Goal: Task Accomplishment & Management: Use online tool/utility

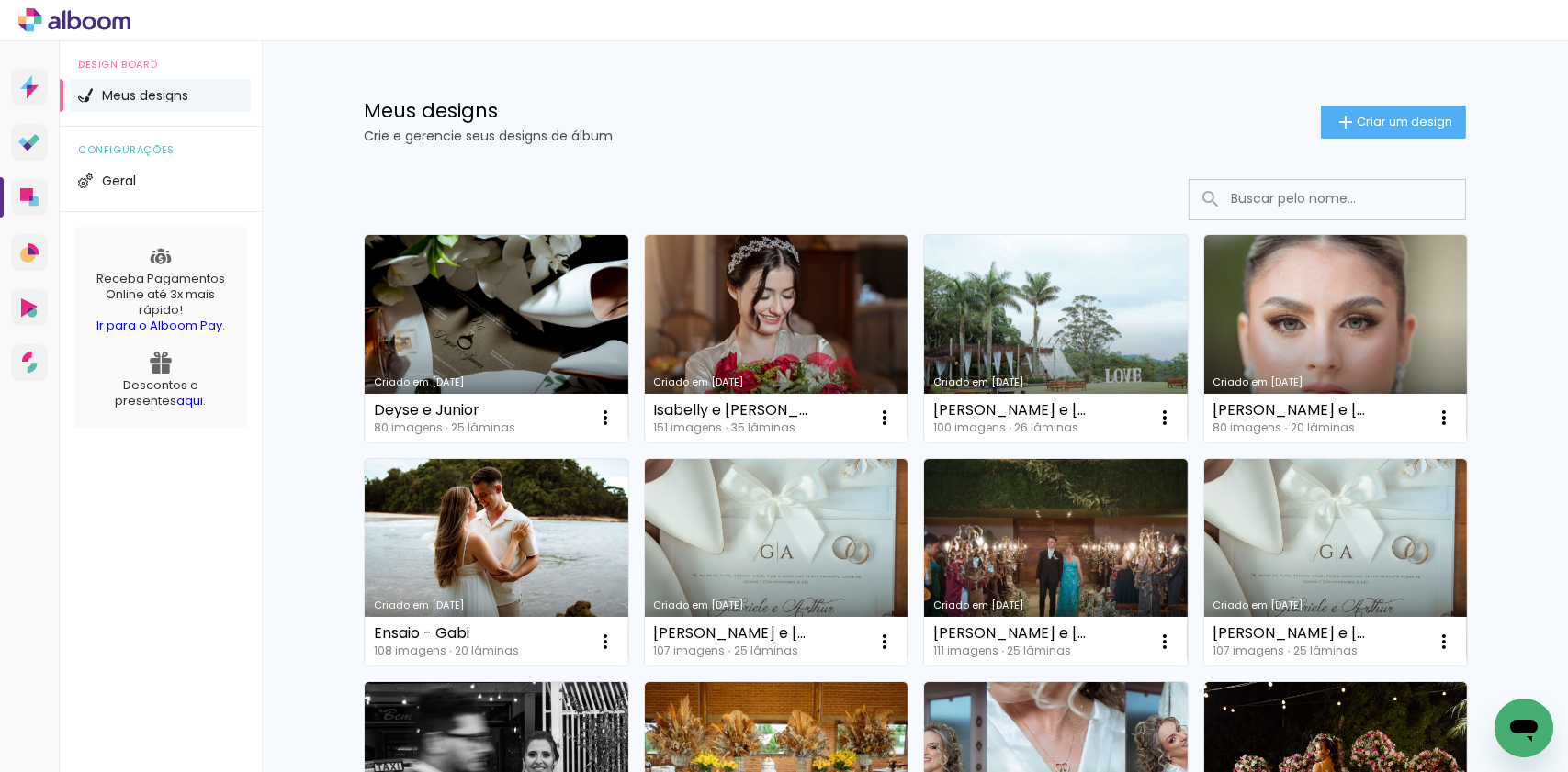
drag, startPoint x: 1091, startPoint y: 86, endPoint x: 1129, endPoint y: 86, distance: 38.0
click at [1091, 86] on div "Meus designs Crie e gerencie seus designs de álbum Criar um design" at bounding box center [914, 101] width 1194 height 119
click at [1357, 117] on span "Criar um design" at bounding box center [1404, 121] width 96 height 12
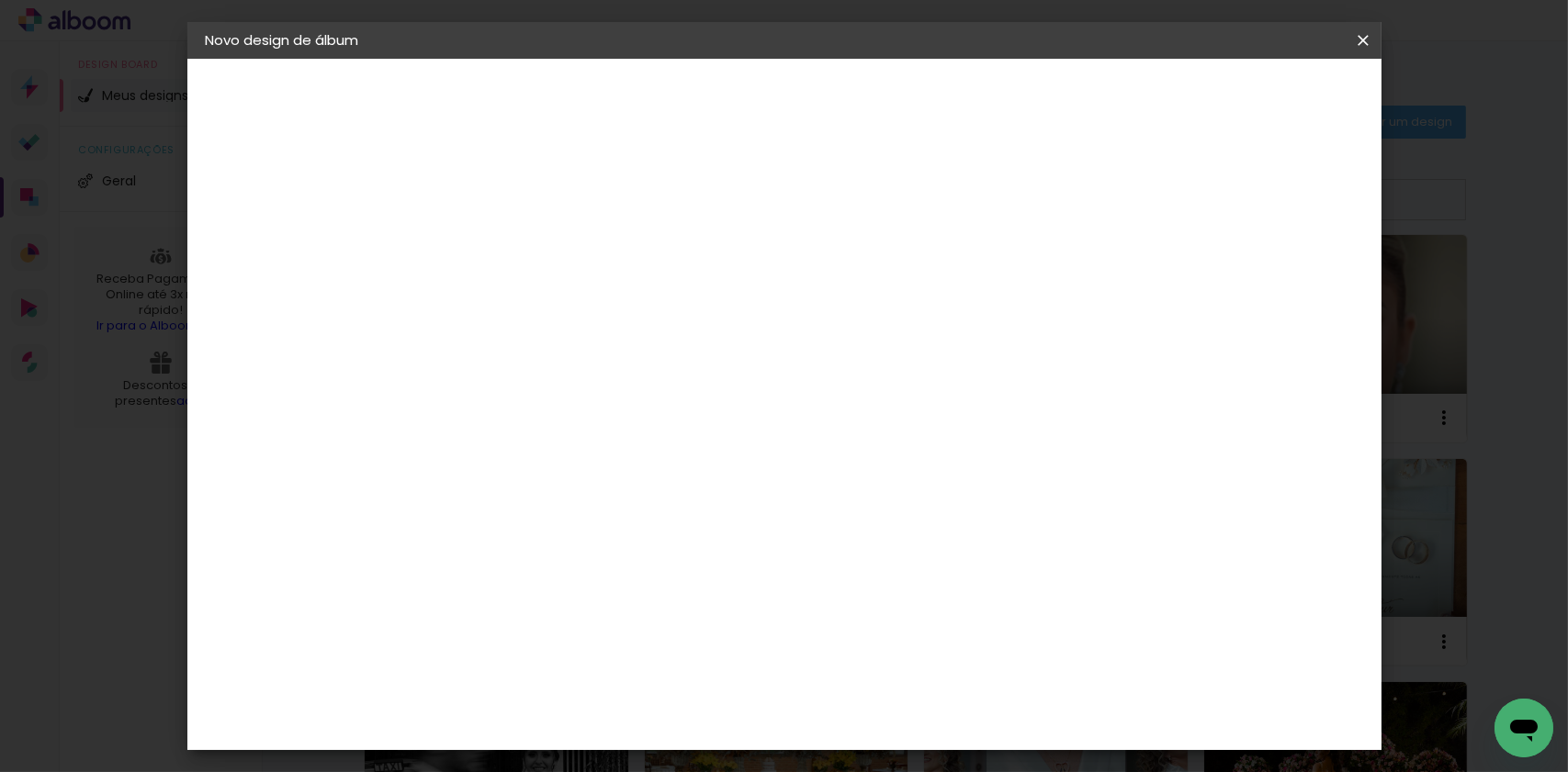
click at [506, 233] on input at bounding box center [506, 247] width 0 height 29
type input "Bruna e Nill"
type paper-input "Bruna e Nill"
click at [0, 0] on slot "Avançar" at bounding box center [0, 0] width 0 height 0
click at [645, 351] on input at bounding box center [552, 349] width 185 height 23
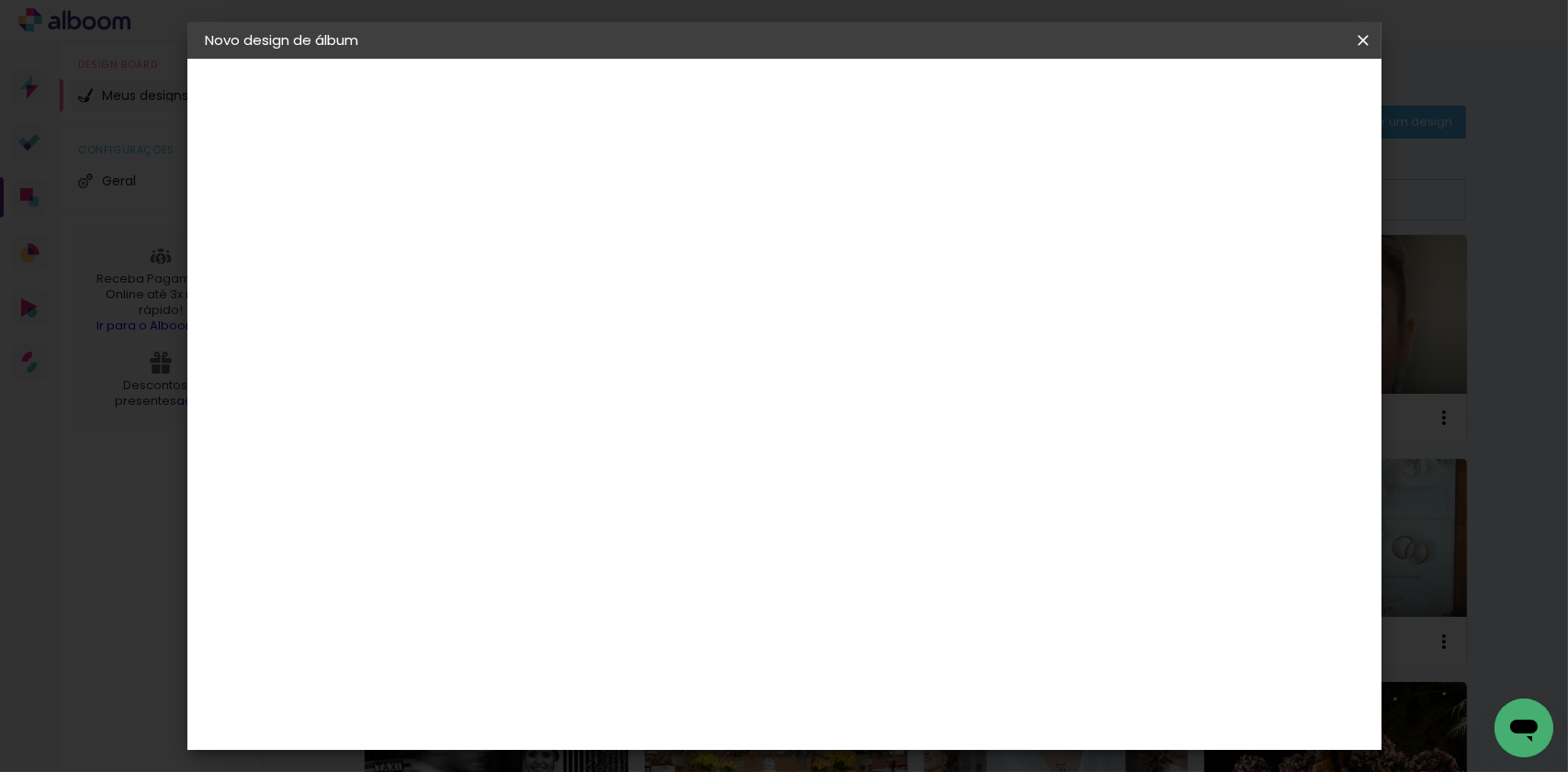
type input "Matrix"
type paper-input "Matrix"
click at [615, 421] on paper-item "Matrix" at bounding box center [534, 414] width 162 height 40
click at [0, 0] on slot "Avançar" at bounding box center [0, 0] width 0 height 0
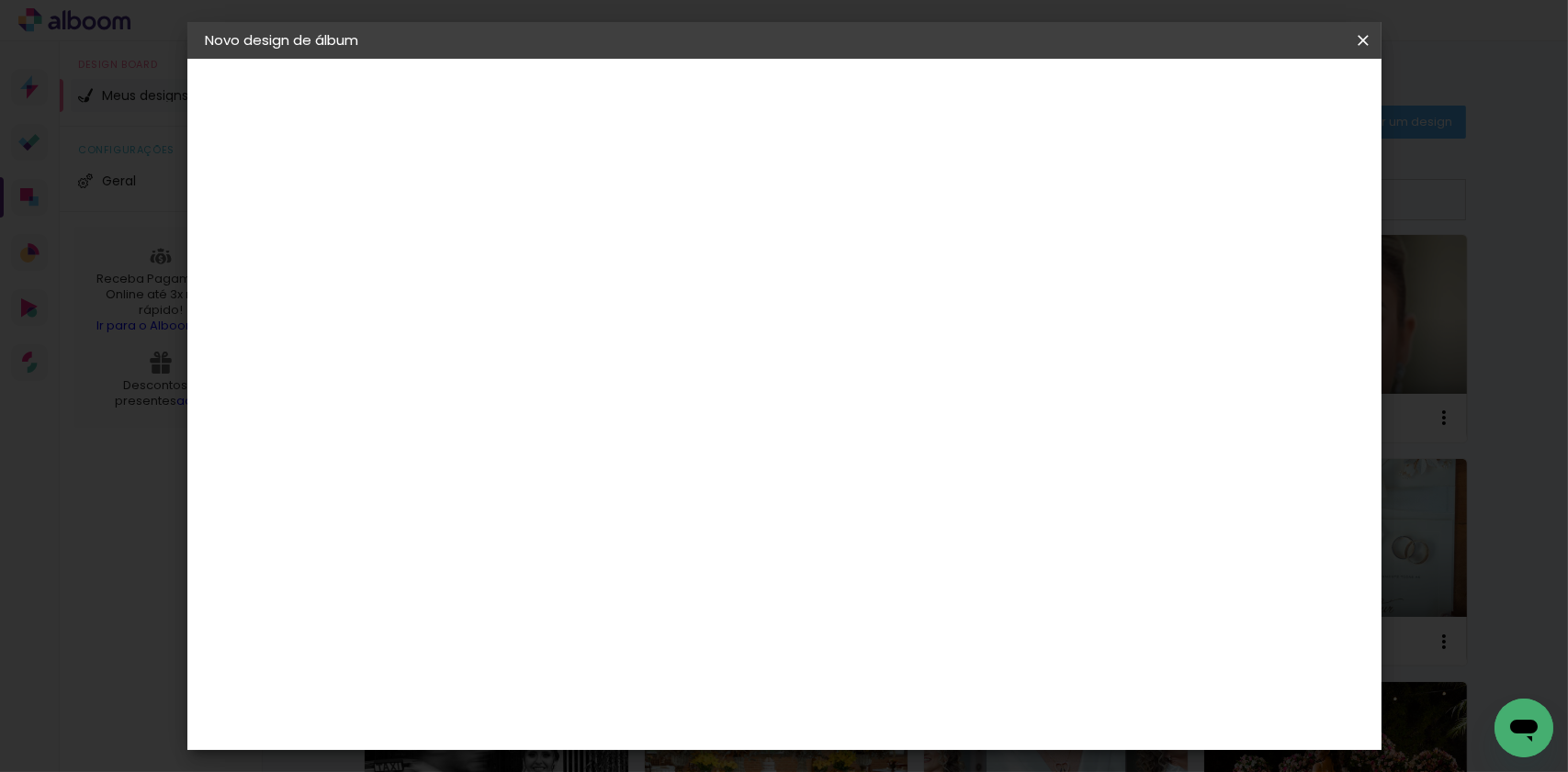
click at [698, 513] on span "25 × 30 cm" at bounding box center [664, 532] width 68 height 37
click at [805, 107] on paper-button "Avançar" at bounding box center [760, 98] width 90 height 32
click at [1290, 77] on header "Revisão Verifique as configurações do seu álbum. Voltar Iniciar design" at bounding box center [859, 106] width 867 height 95
click at [1247, 93] on span "Iniciar design" at bounding box center [1206, 98] width 84 height 13
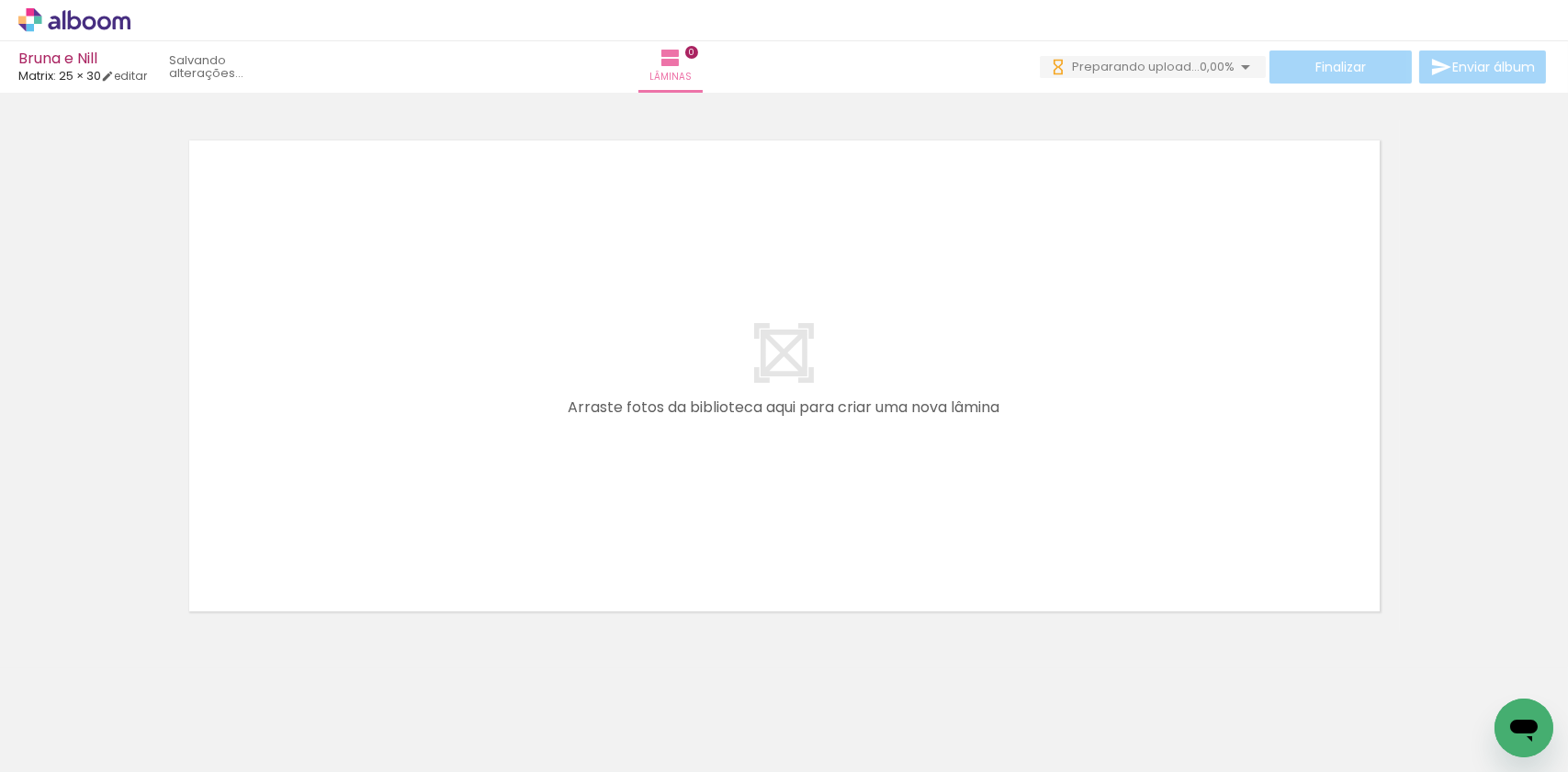
click at [1170, 69] on span "Preparando upload..." at bounding box center [1135, 66] width 128 height 18
click at [919, 290] on quentale-layouter at bounding box center [784, 375] width 1231 height 511
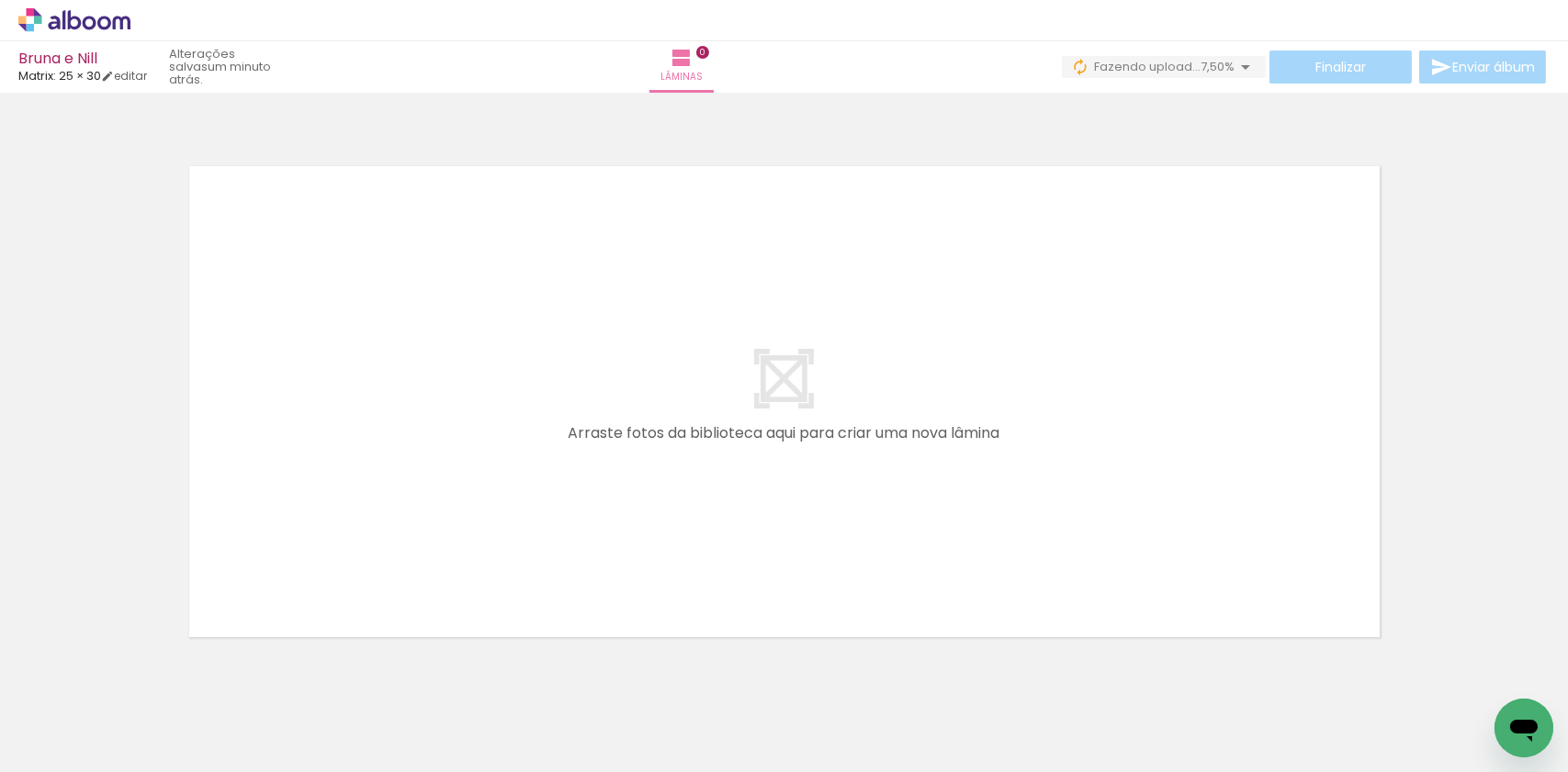
click at [75, 723] on input "Todas as fotos" at bounding box center [51, 716] width 70 height 16
click at [94, 713] on paper-item "Não utilizadas" at bounding box center [60, 711] width 95 height 16
type input "Não utilizadas"
click at [132, 403] on div at bounding box center [784, 379] width 1568 height 559
click at [579, 458] on quentale-layouter at bounding box center [784, 401] width 1231 height 511
